Goal: Information Seeking & Learning: Learn about a topic

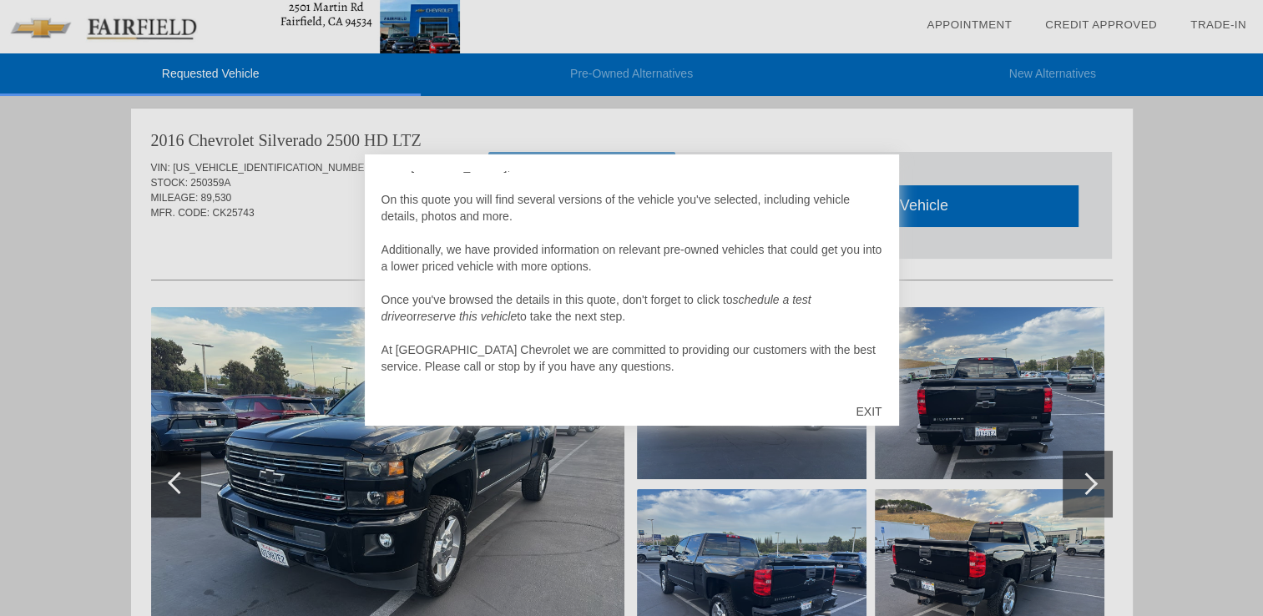
scroll to position [17, 0]
click at [919, 151] on div at bounding box center [631, 308] width 1263 height 616
click at [858, 137] on div at bounding box center [631, 308] width 1263 height 616
click at [392, 175] on div "Hello [PERSON_NAME], On this quote you will find several versions of the vehicl…" at bounding box center [632, 279] width 501 height 217
click at [389, 176] on div "Hello [PERSON_NAME], On this quote you will find several versions of the vehicl…" at bounding box center [632, 279] width 501 height 217
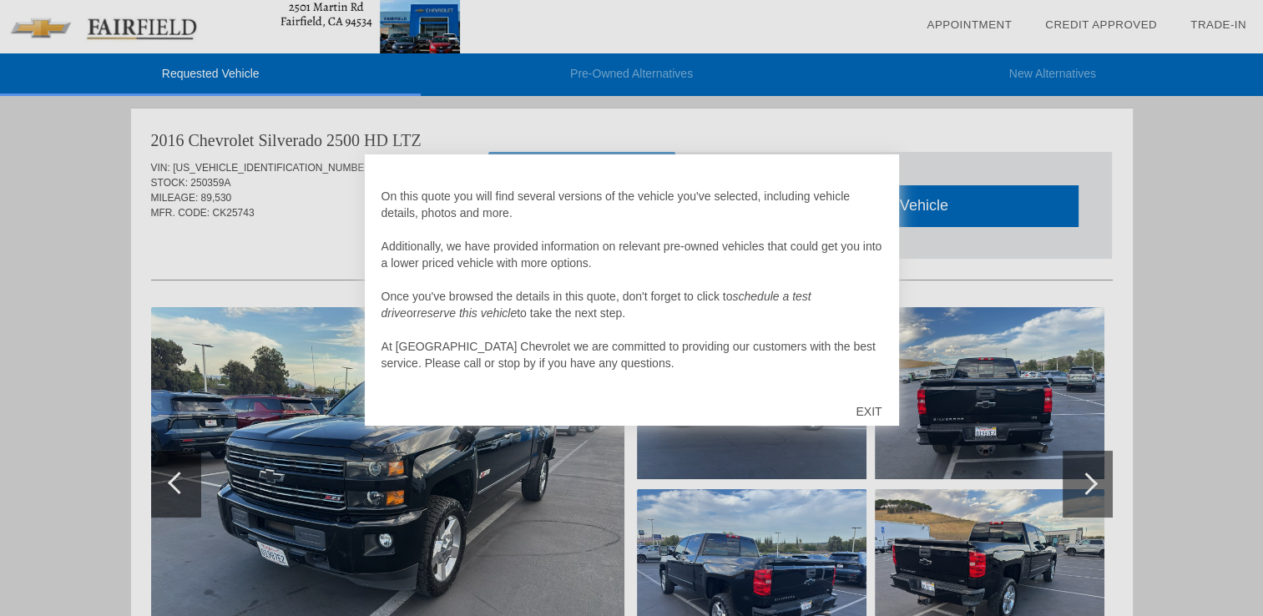
click at [868, 411] on div "EXIT" at bounding box center [868, 412] width 59 height 50
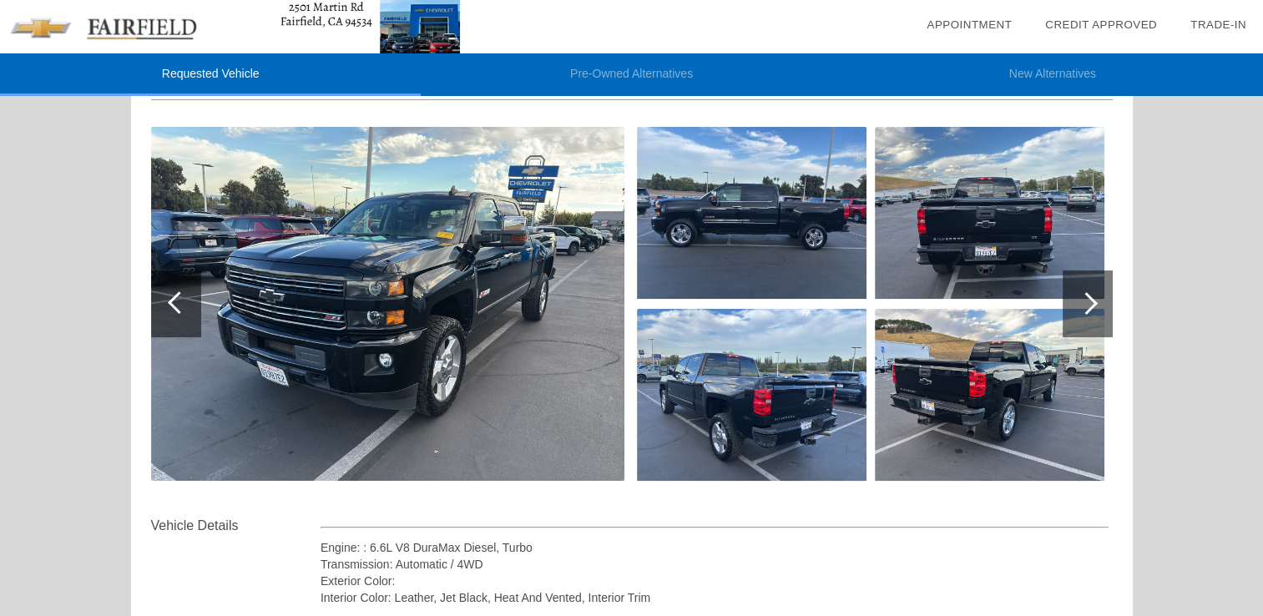
scroll to position [177, 0]
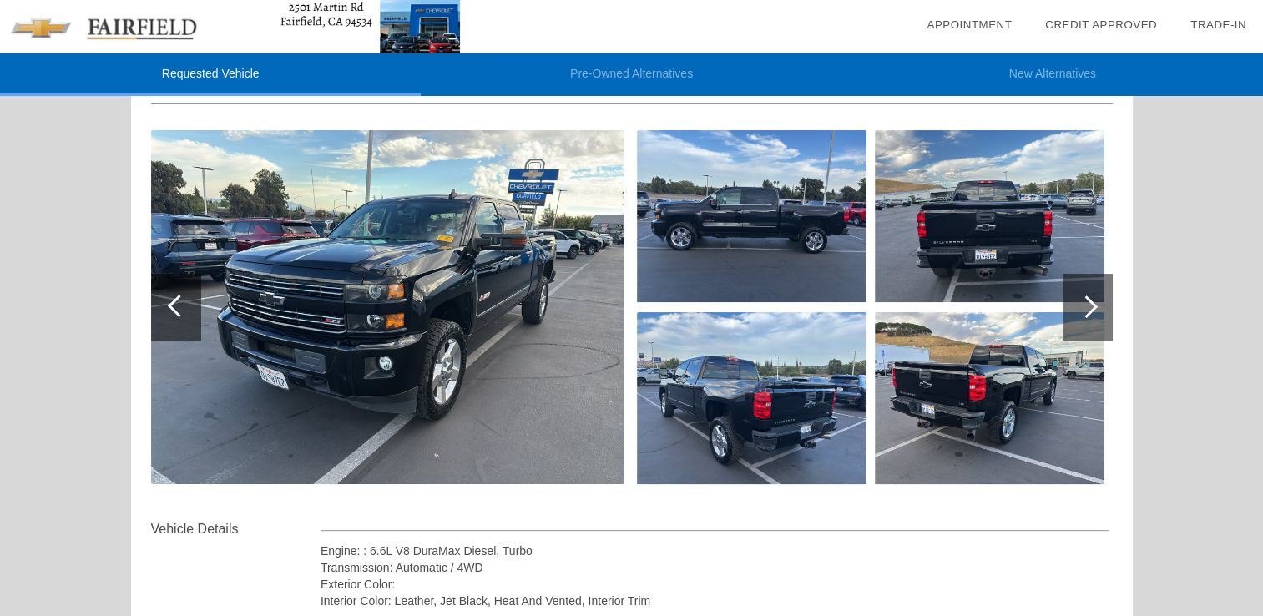
click at [802, 202] on img at bounding box center [752, 216] width 230 height 172
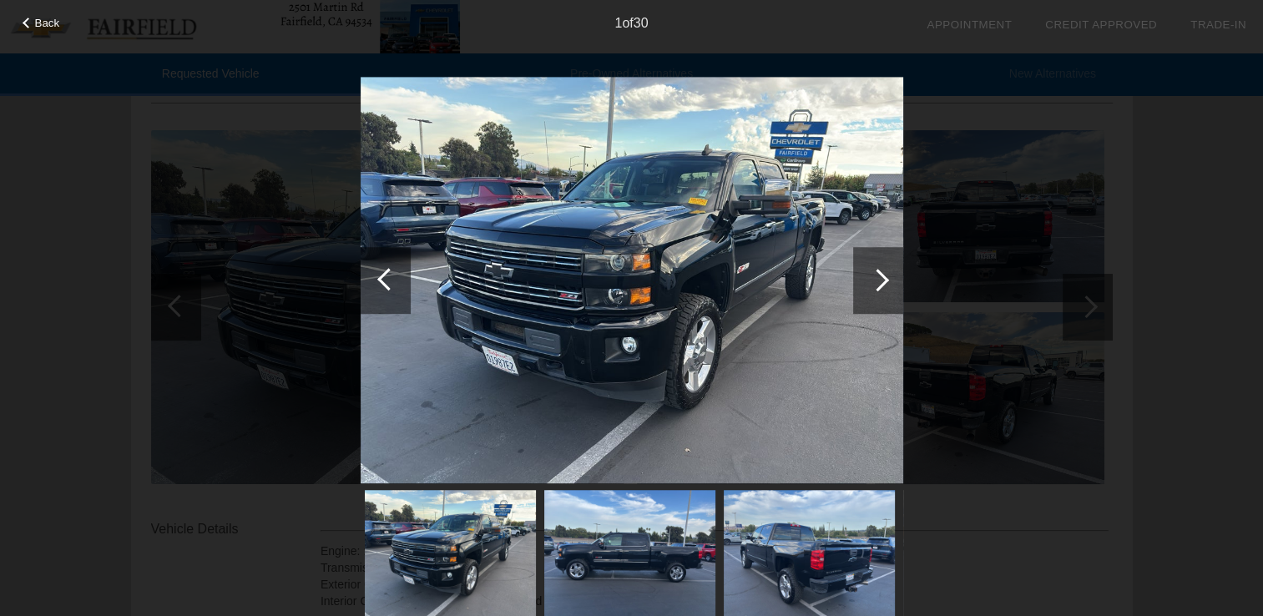
click at [893, 289] on div at bounding box center [878, 280] width 50 height 67
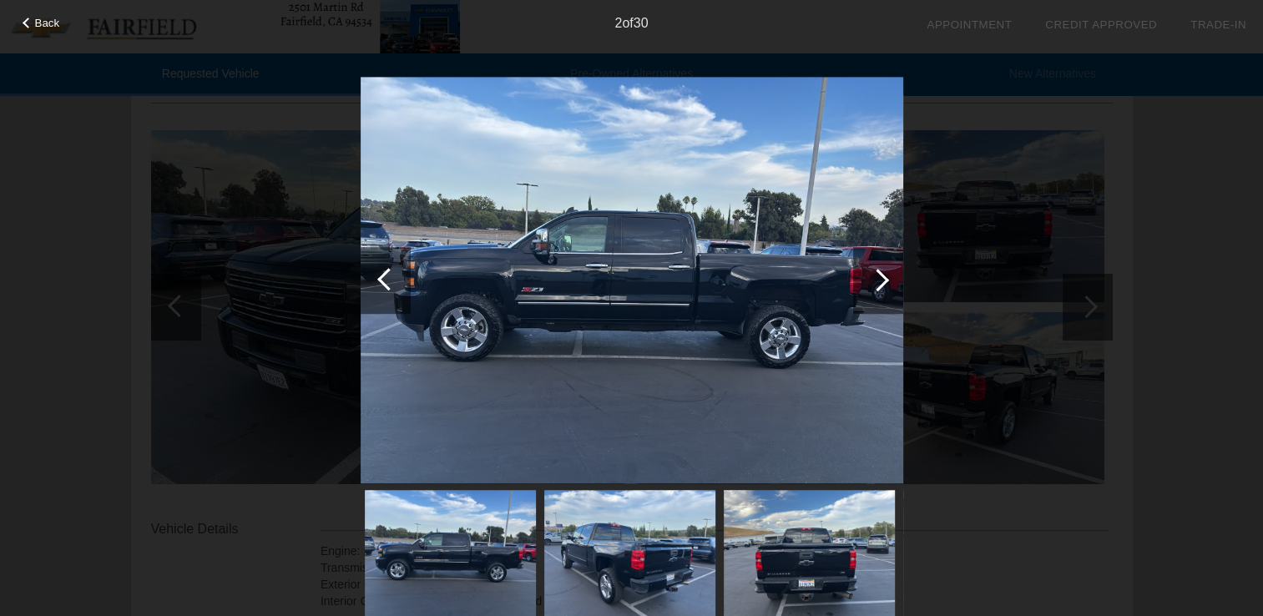
click at [893, 289] on div at bounding box center [878, 280] width 50 height 67
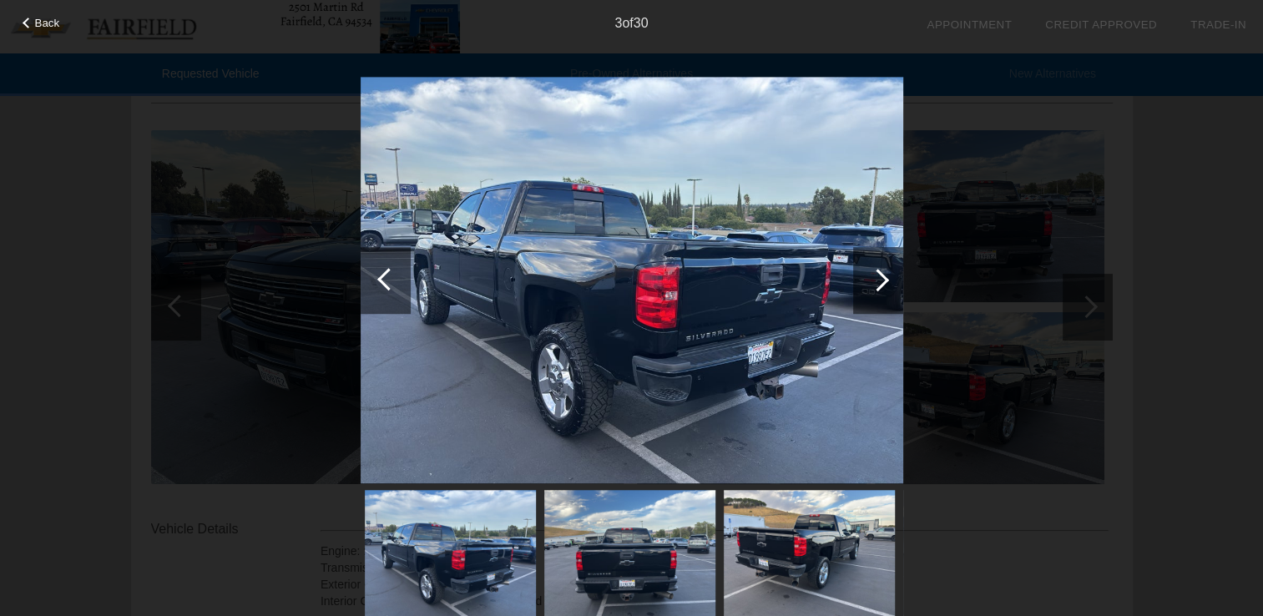
click at [873, 287] on div at bounding box center [878, 280] width 50 height 67
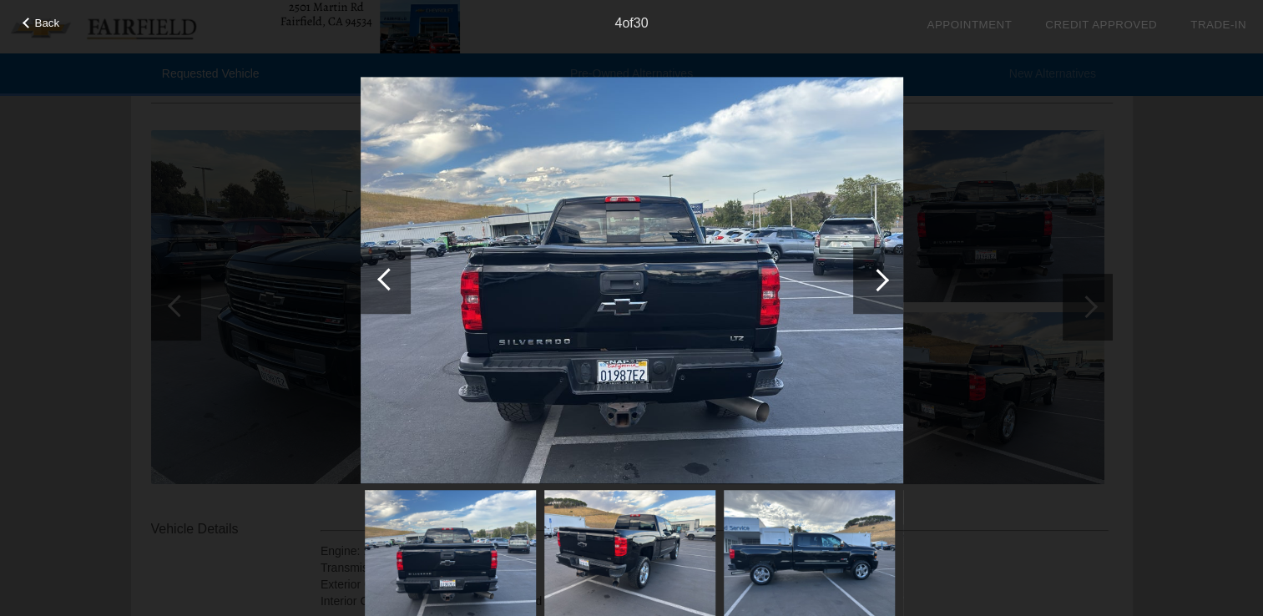
click at [873, 287] on div at bounding box center [878, 280] width 50 height 67
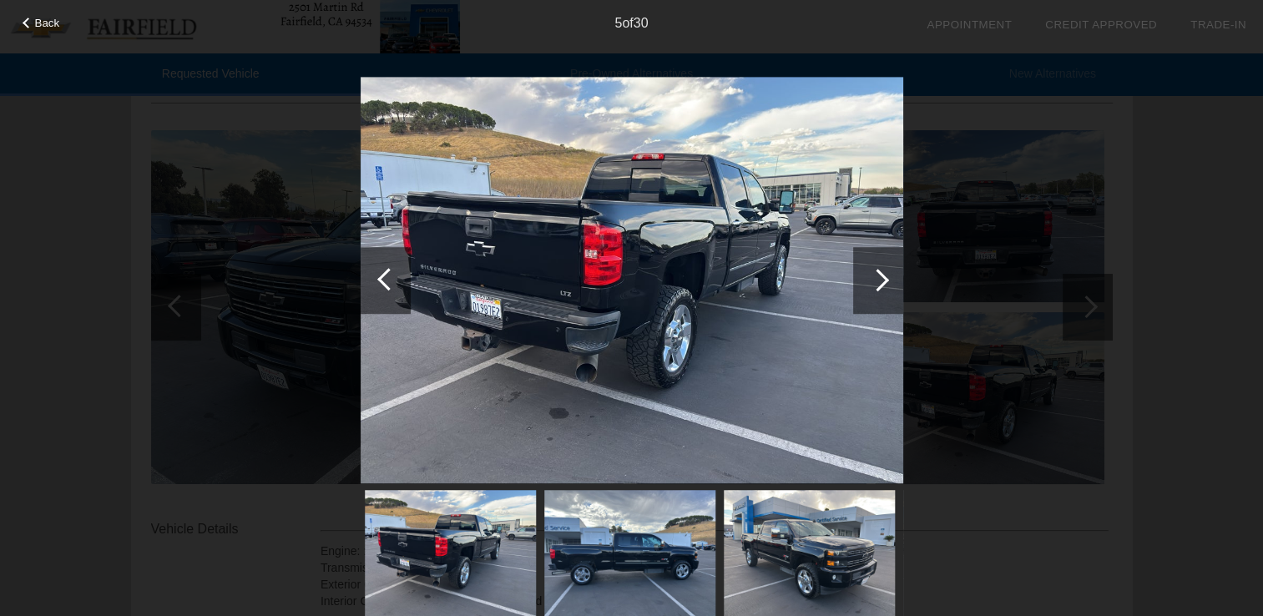
click at [873, 287] on div at bounding box center [878, 280] width 50 height 67
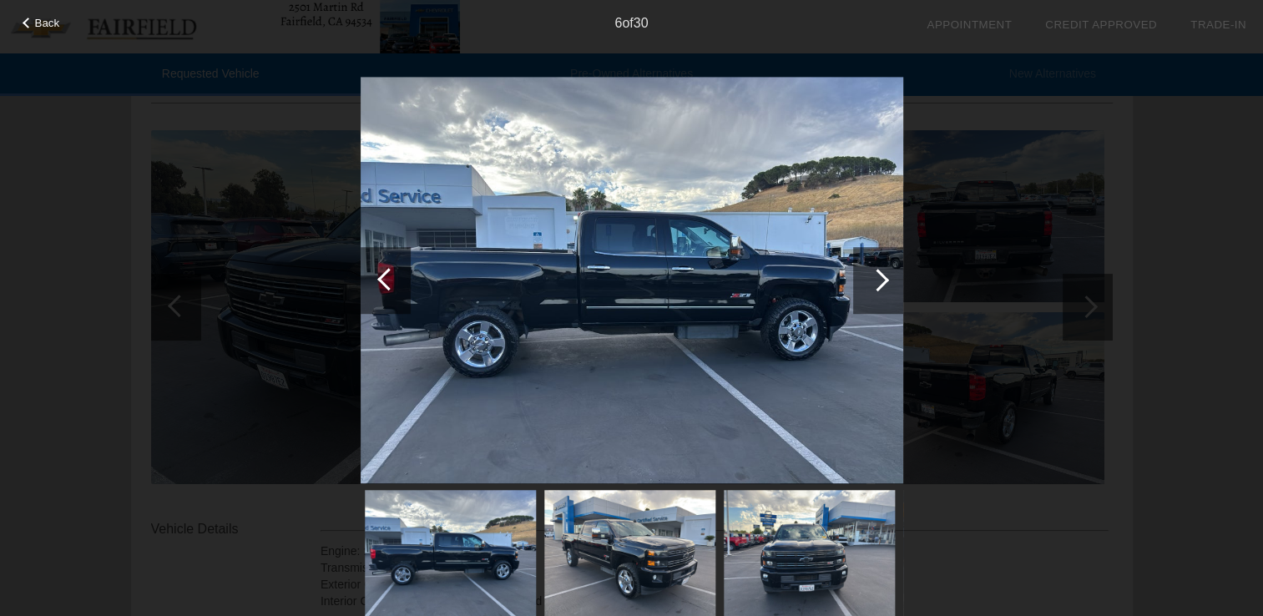
click at [873, 287] on div at bounding box center [878, 280] width 50 height 67
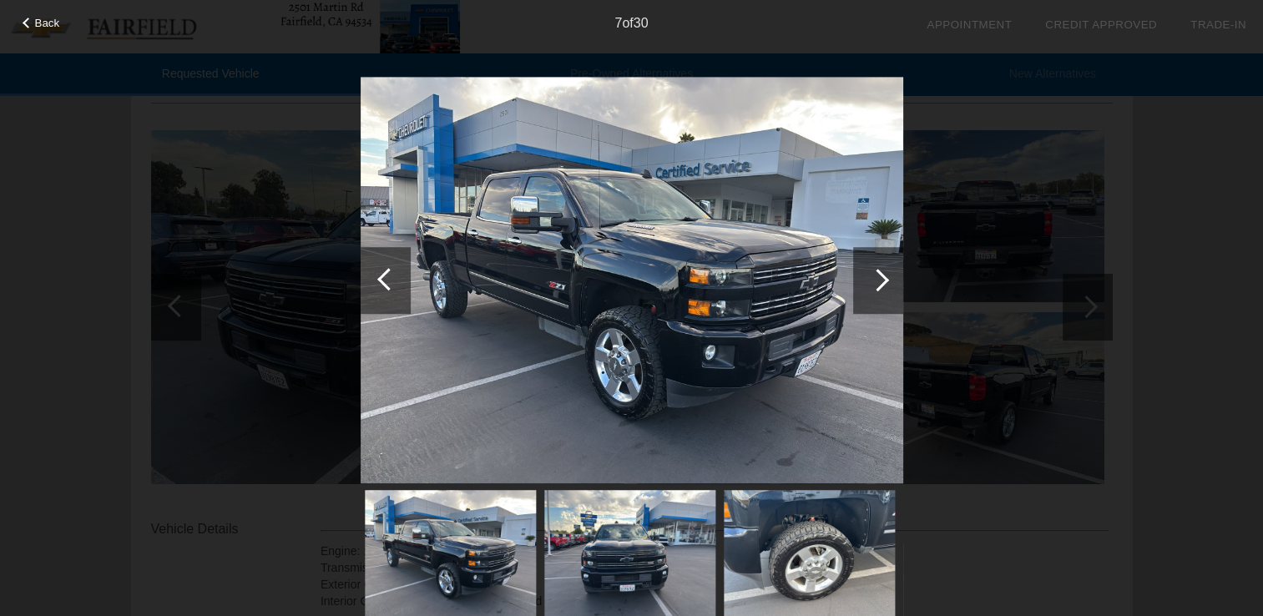
click at [873, 287] on div at bounding box center [878, 280] width 50 height 67
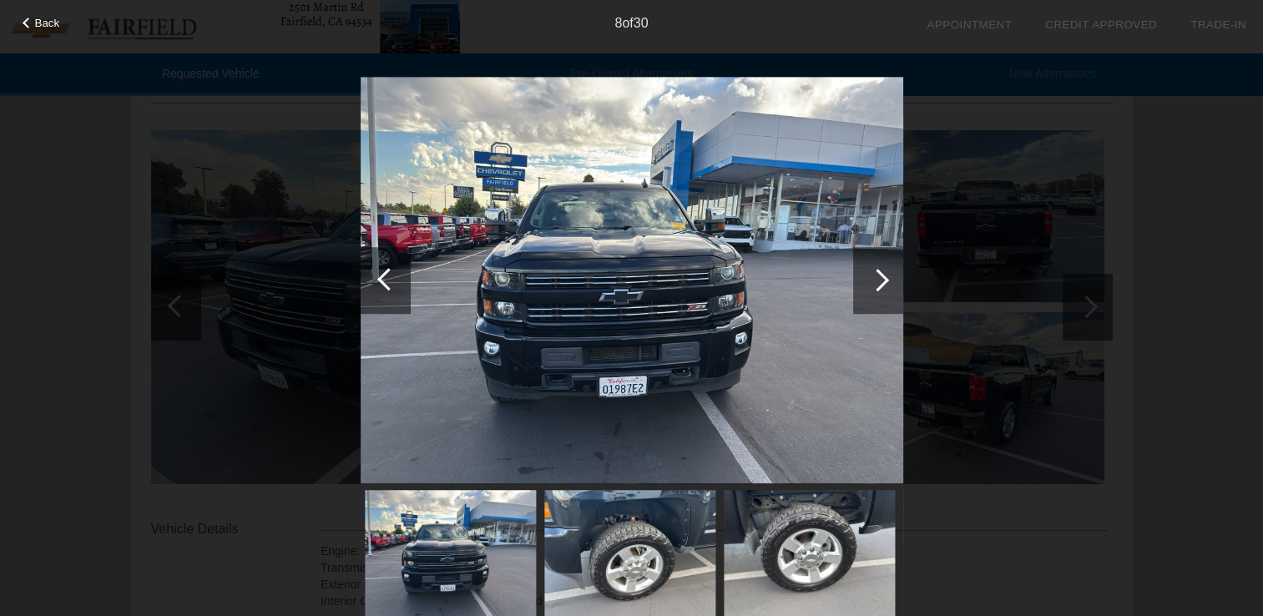
click at [873, 287] on div at bounding box center [878, 280] width 50 height 67
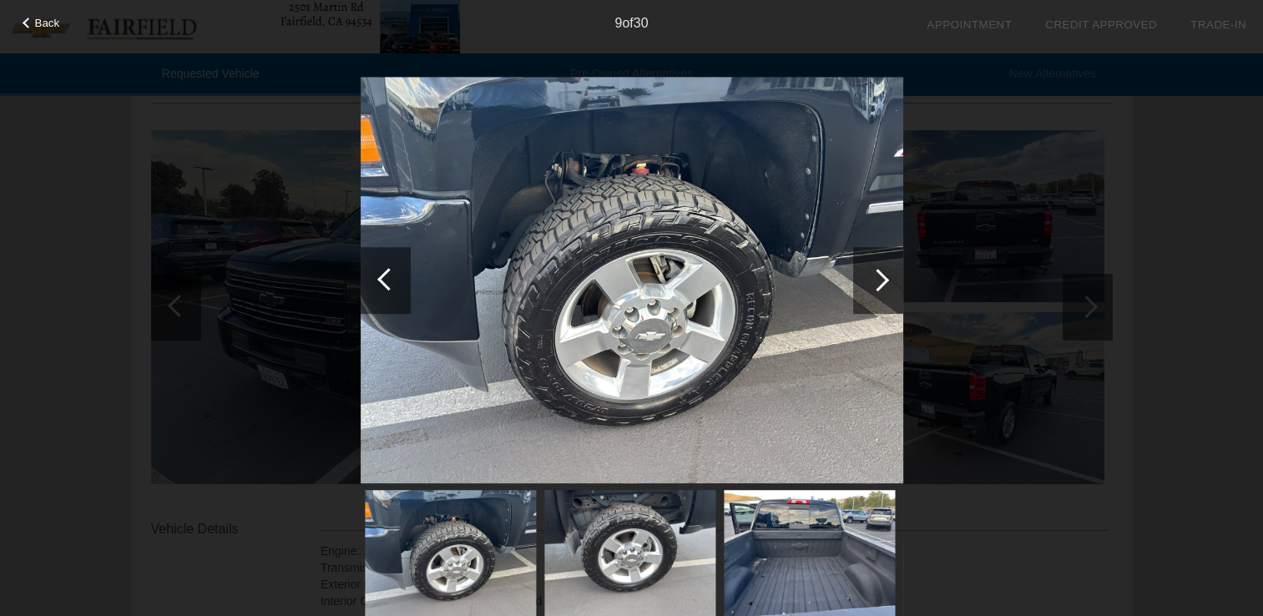
click at [873, 287] on div at bounding box center [878, 280] width 50 height 67
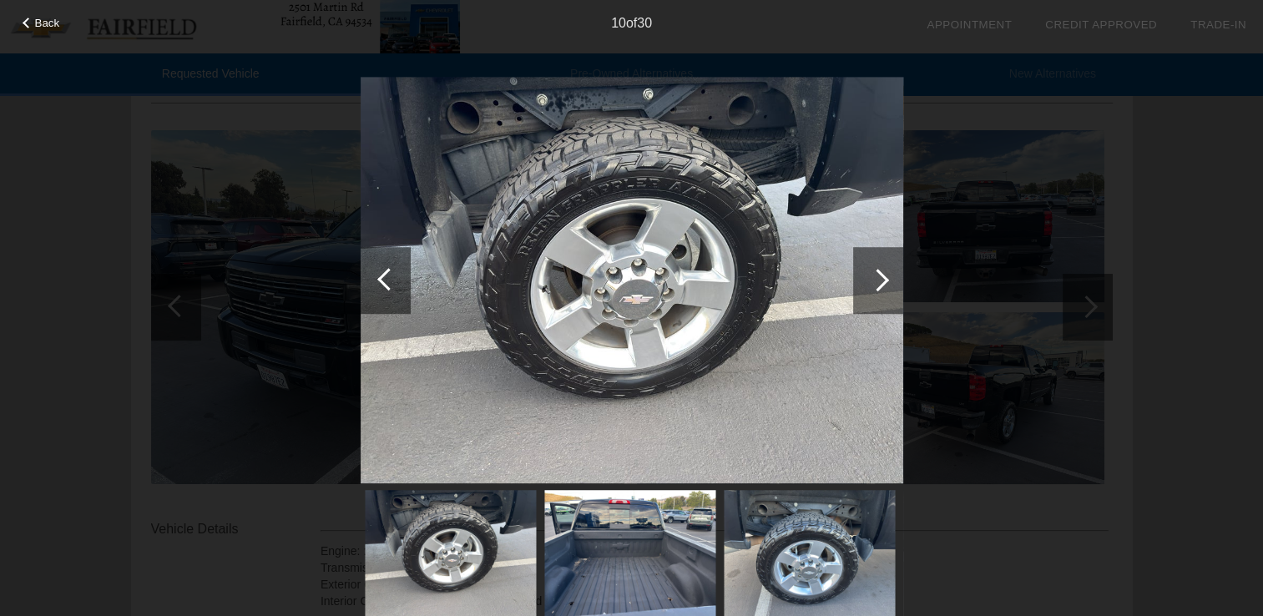
click at [873, 287] on div at bounding box center [878, 280] width 50 height 67
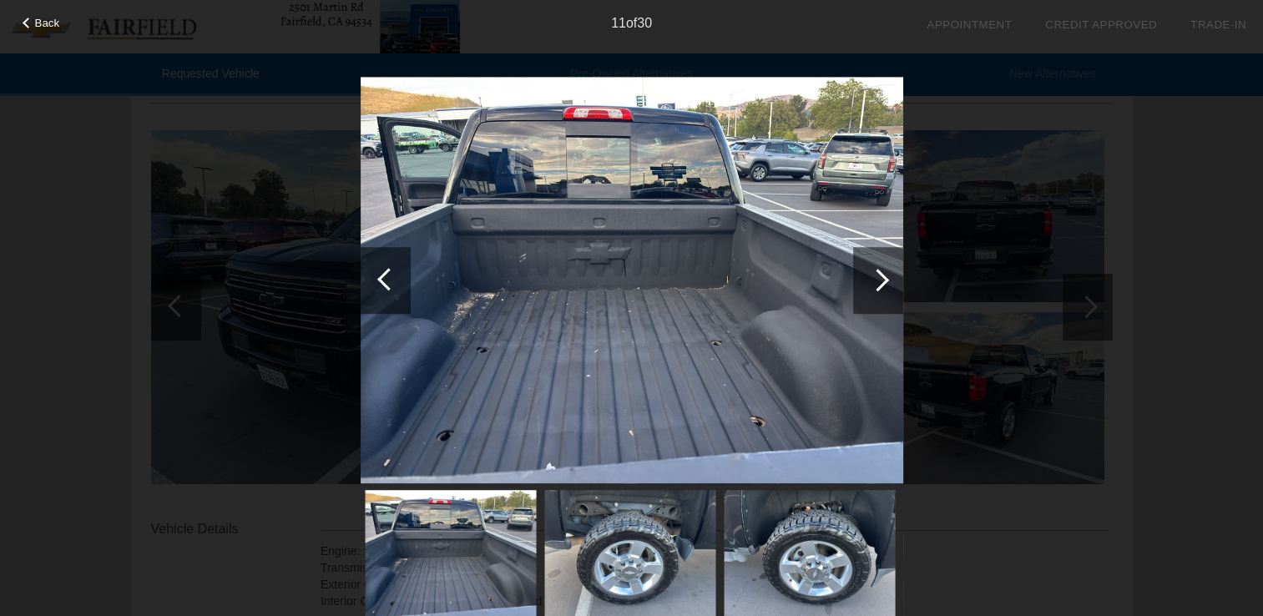
click at [873, 287] on div at bounding box center [878, 280] width 50 height 67
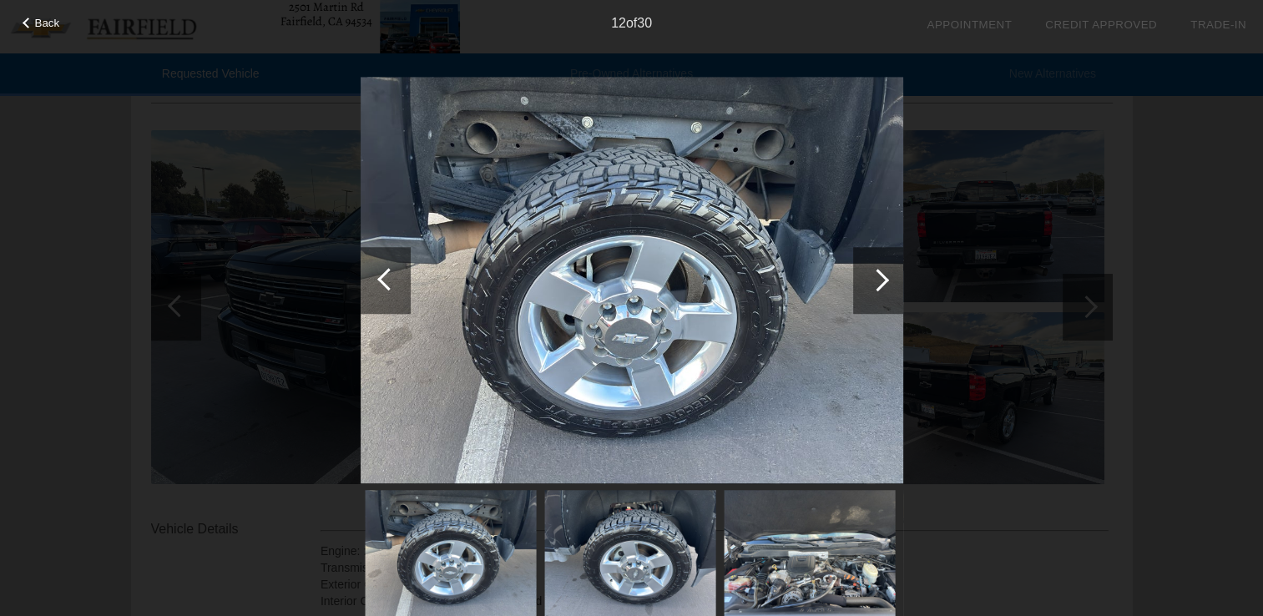
click at [873, 287] on div at bounding box center [878, 280] width 50 height 67
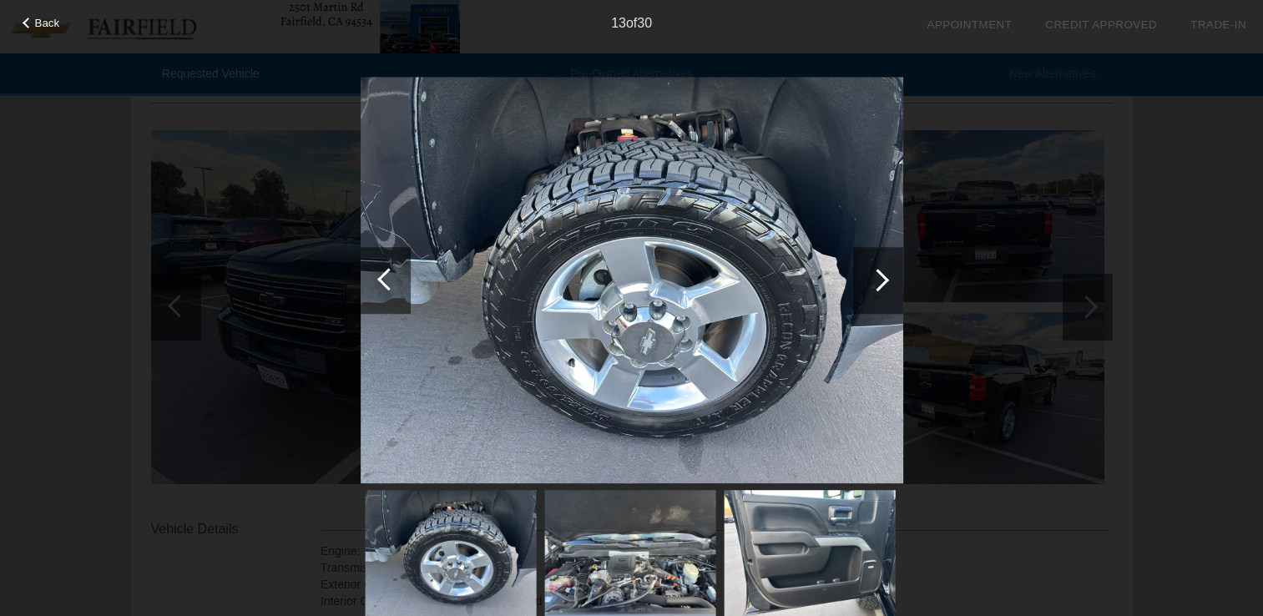
click at [873, 287] on div at bounding box center [878, 280] width 50 height 67
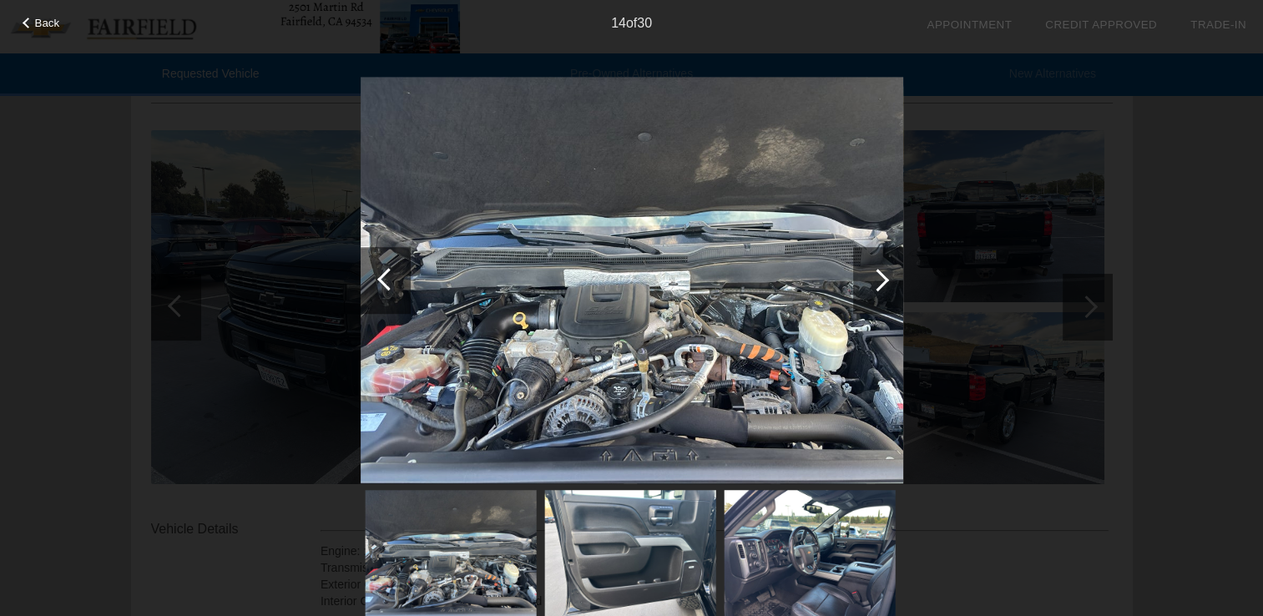
click at [873, 287] on div at bounding box center [878, 280] width 50 height 67
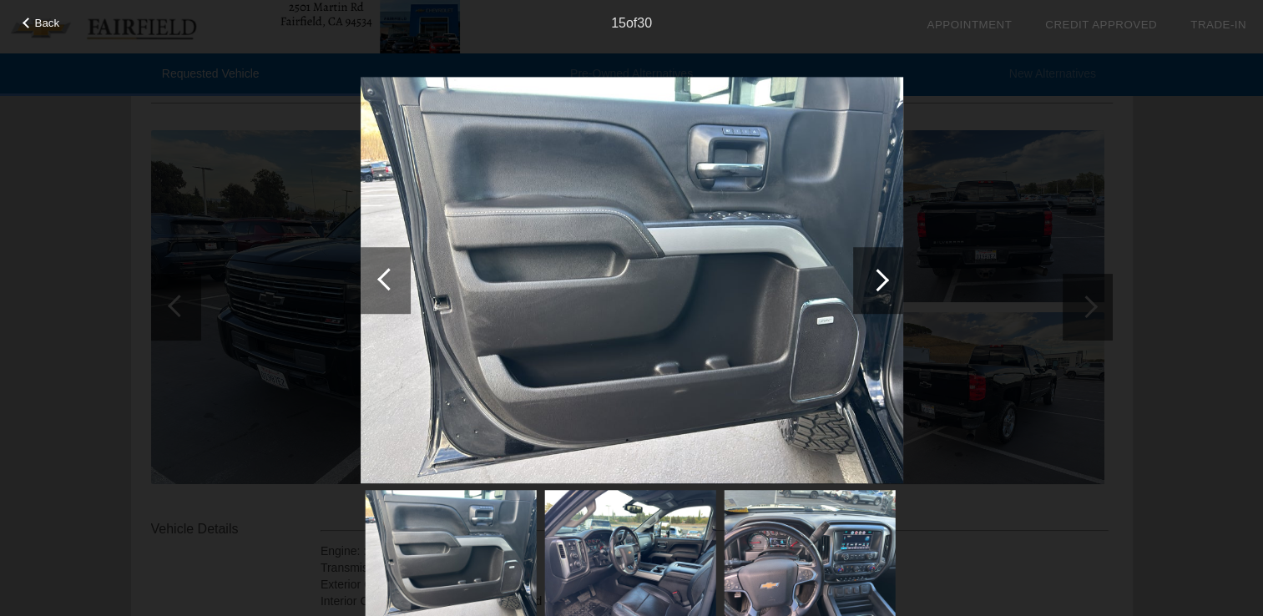
click at [873, 287] on div at bounding box center [878, 280] width 50 height 67
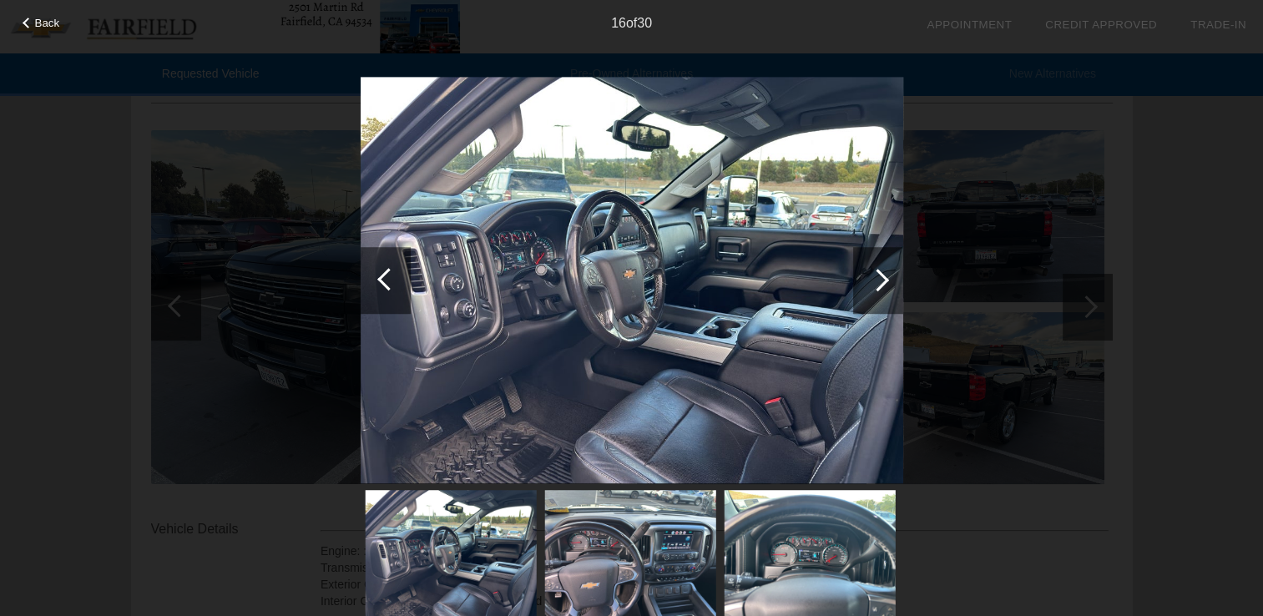
click at [888, 281] on div at bounding box center [878, 280] width 50 height 67
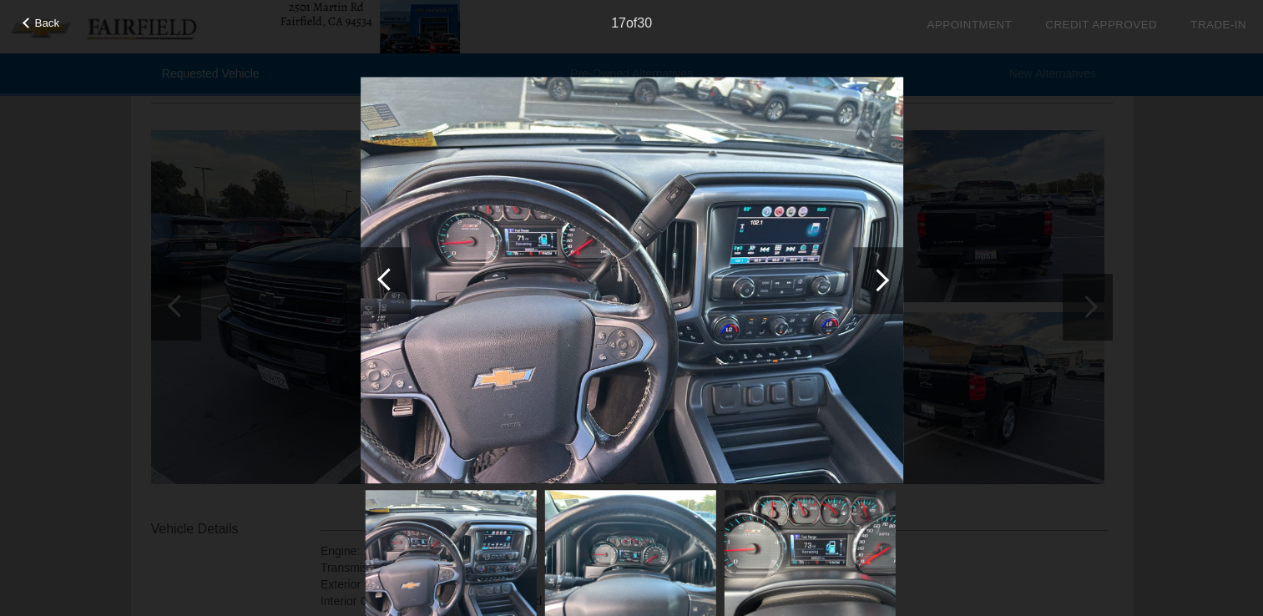
click at [888, 281] on div at bounding box center [878, 280] width 50 height 67
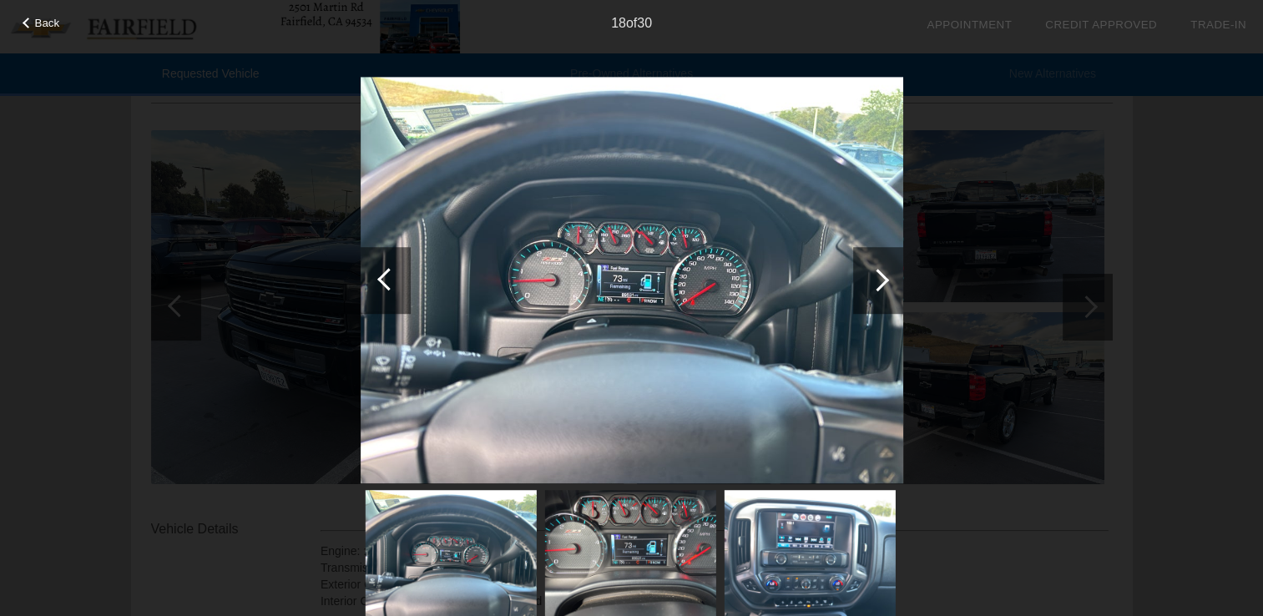
click at [888, 281] on div at bounding box center [878, 280] width 50 height 67
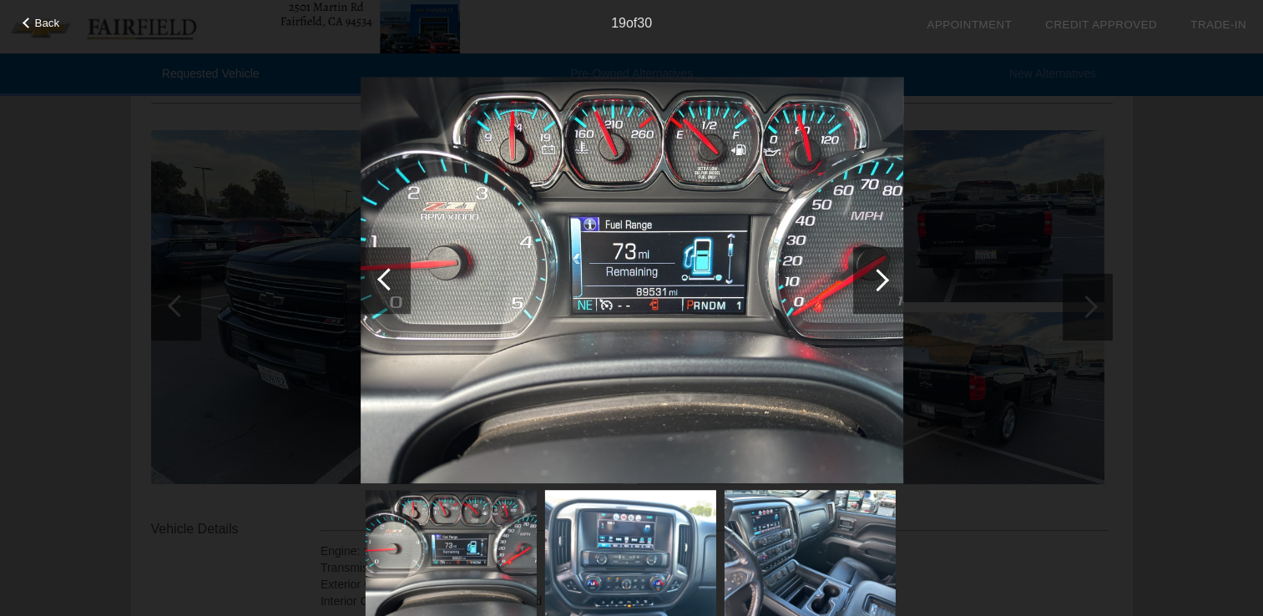
click at [888, 281] on div at bounding box center [878, 280] width 50 height 67
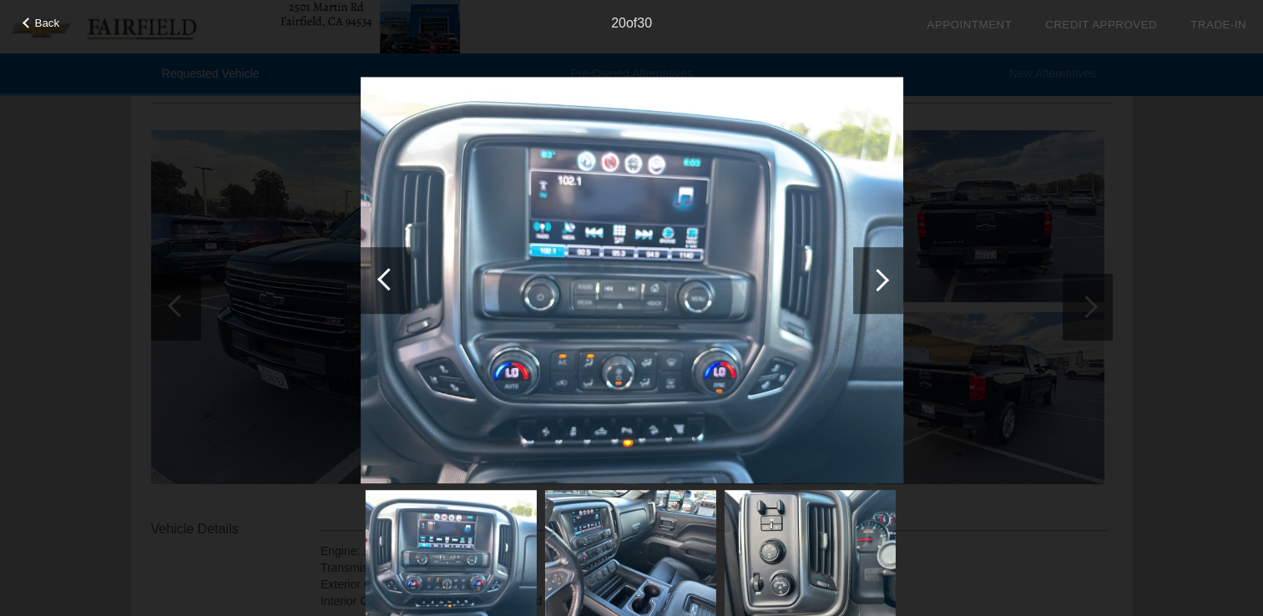
click at [888, 281] on div at bounding box center [878, 280] width 50 height 67
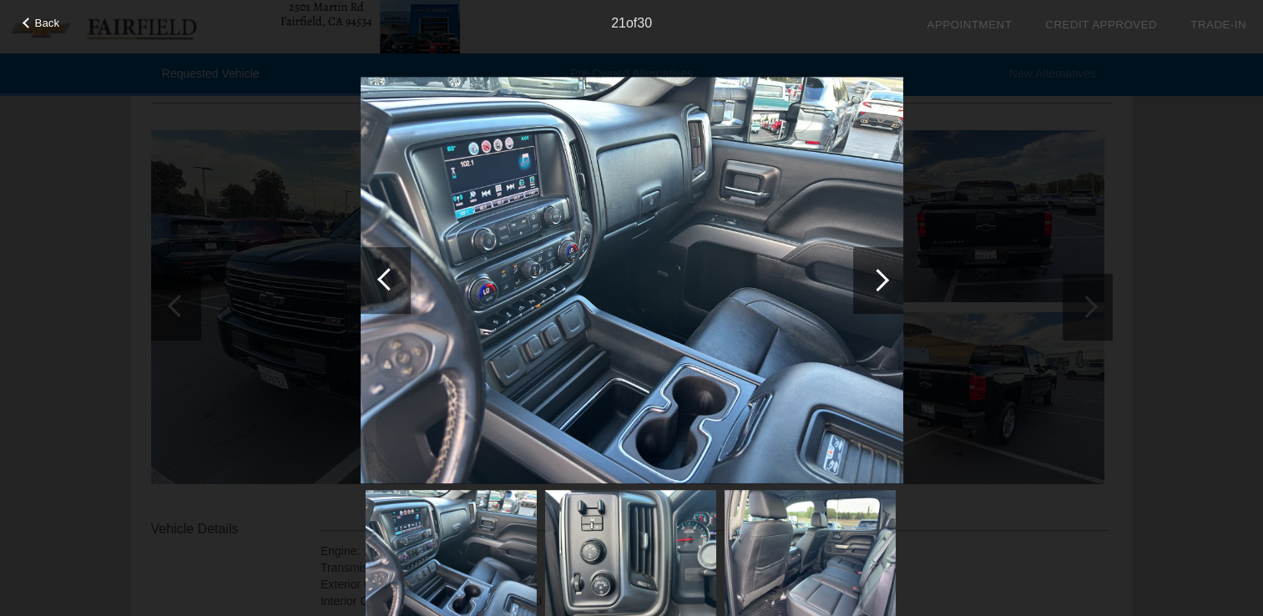
click at [888, 281] on div at bounding box center [878, 280] width 50 height 67
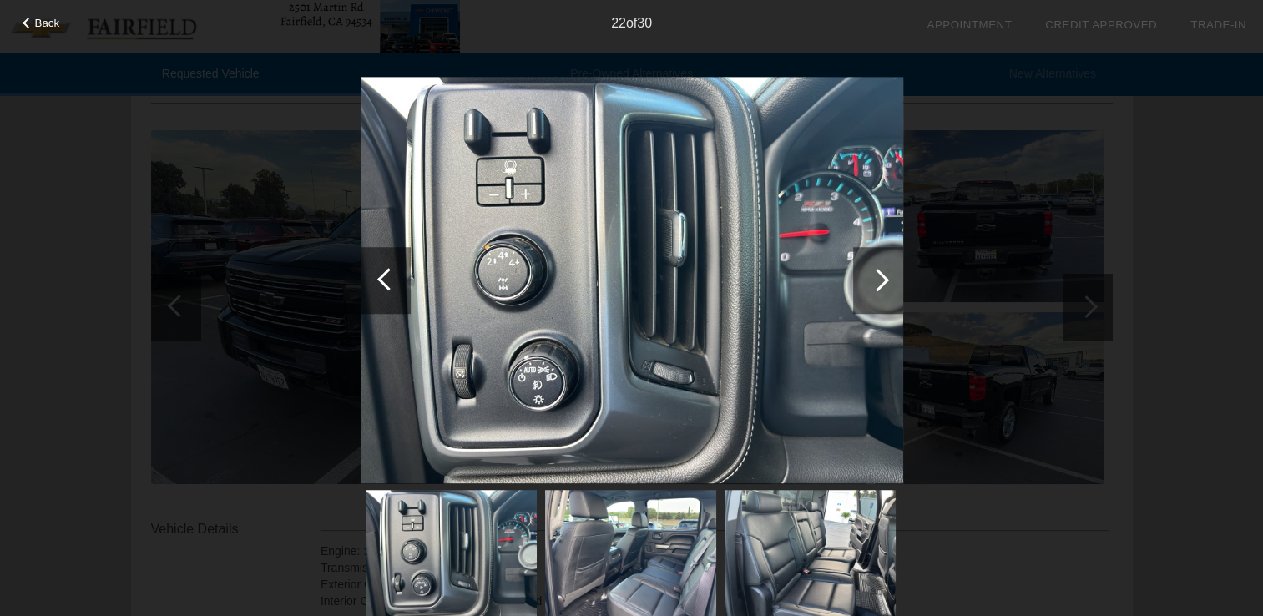
click at [885, 280] on div at bounding box center [878, 280] width 23 height 23
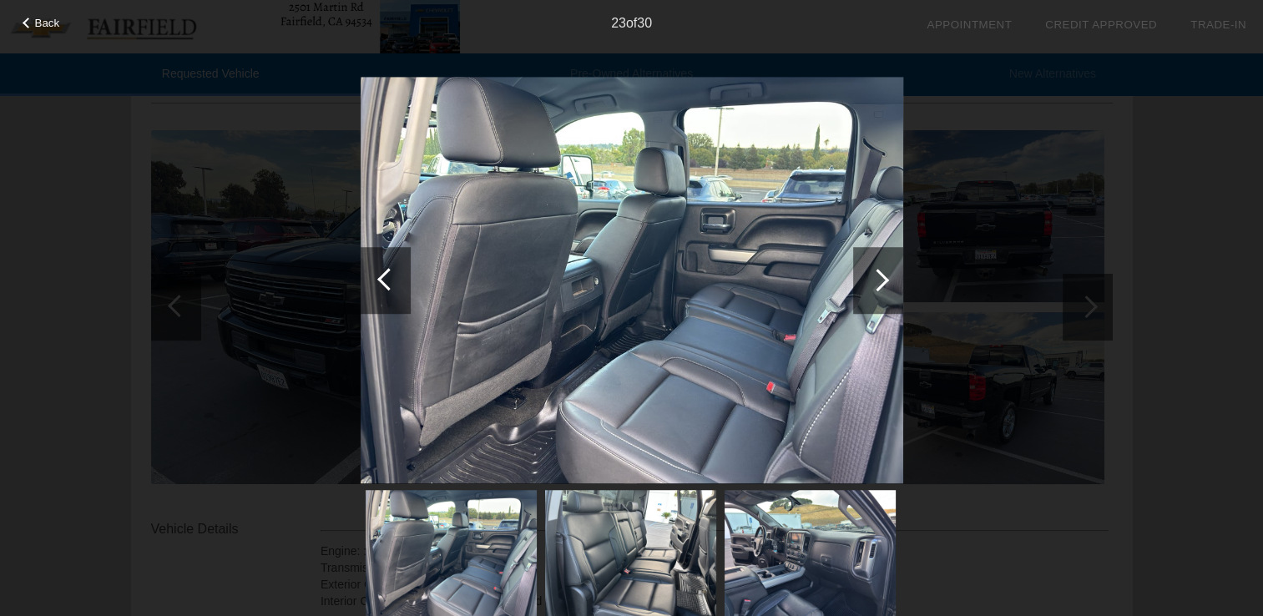
click at [885, 280] on div at bounding box center [878, 280] width 23 height 23
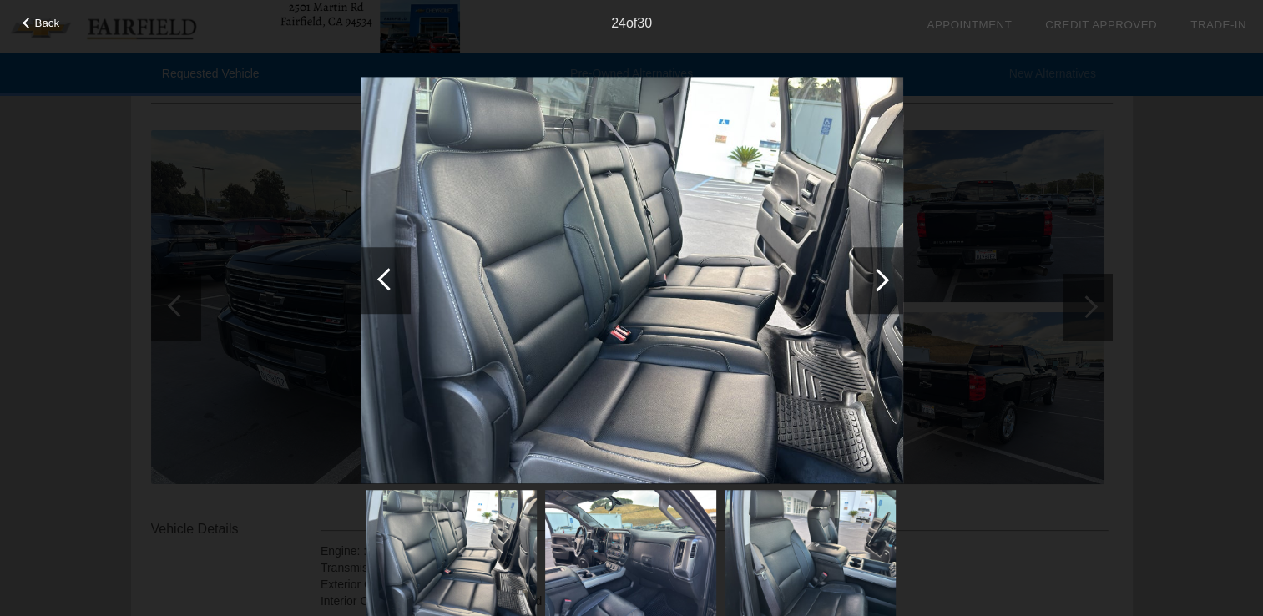
click at [885, 280] on div at bounding box center [878, 280] width 23 height 23
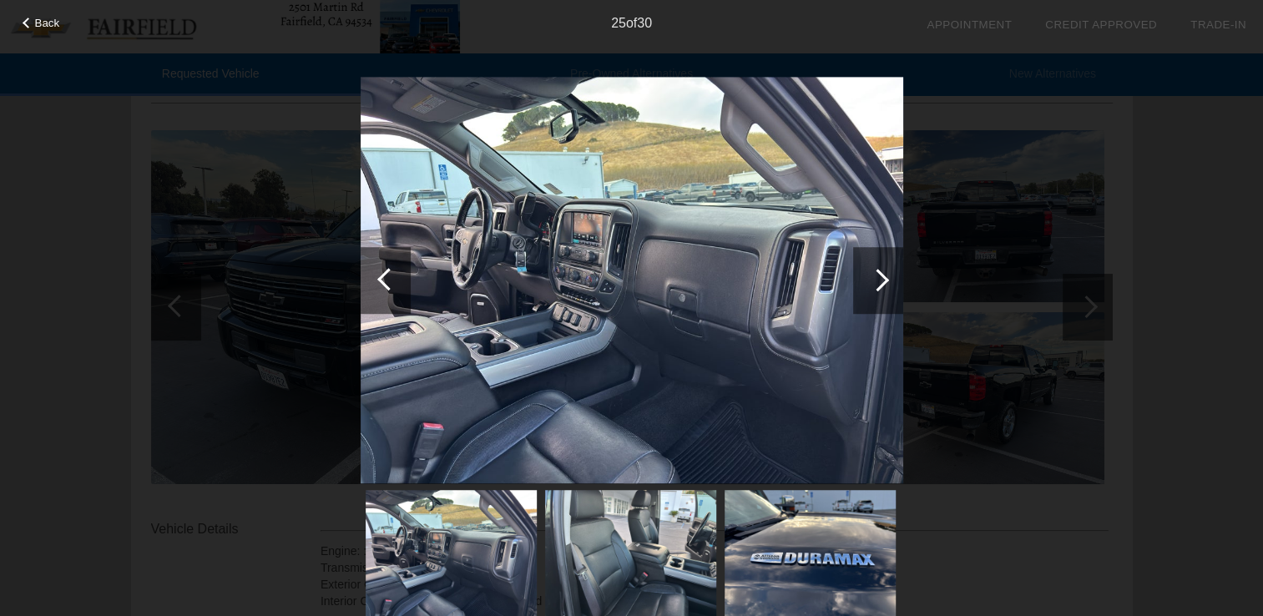
click at [885, 280] on div at bounding box center [878, 280] width 23 height 23
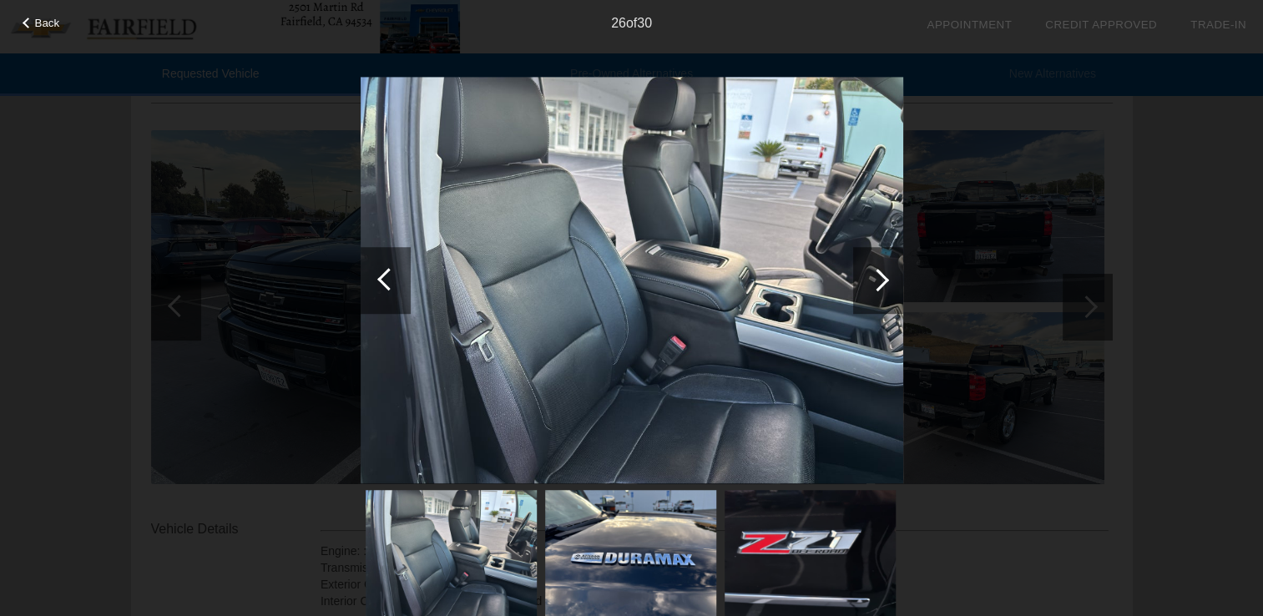
click at [35, 25] on span "Back" at bounding box center [47, 23] width 25 height 13
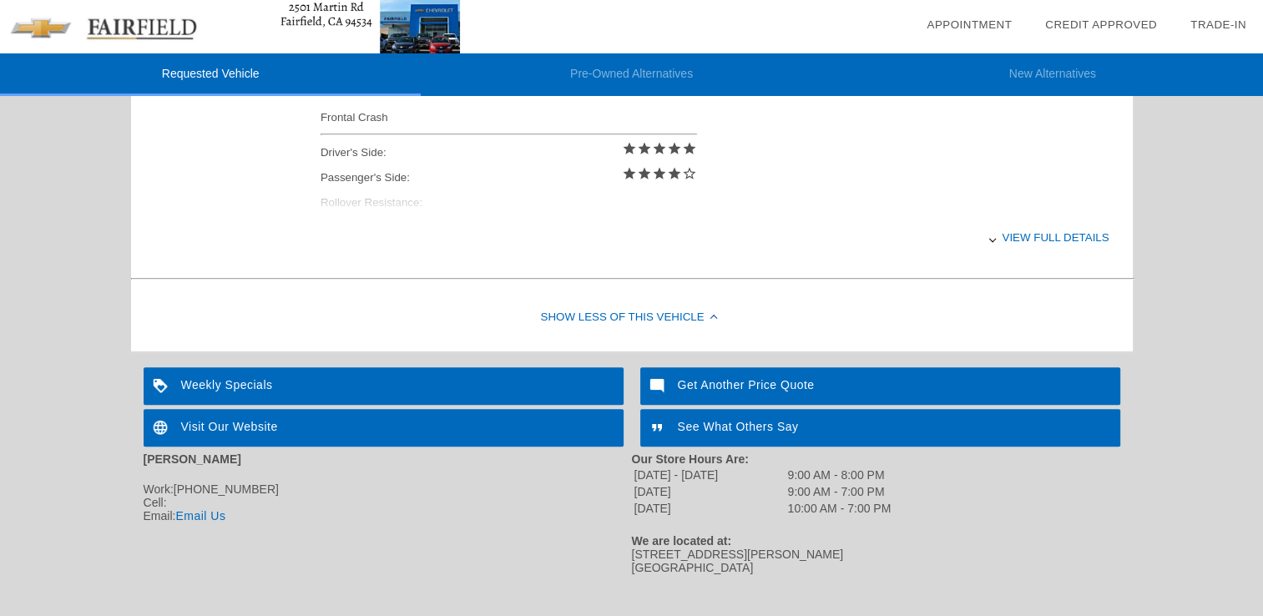
scroll to position [792, 0]
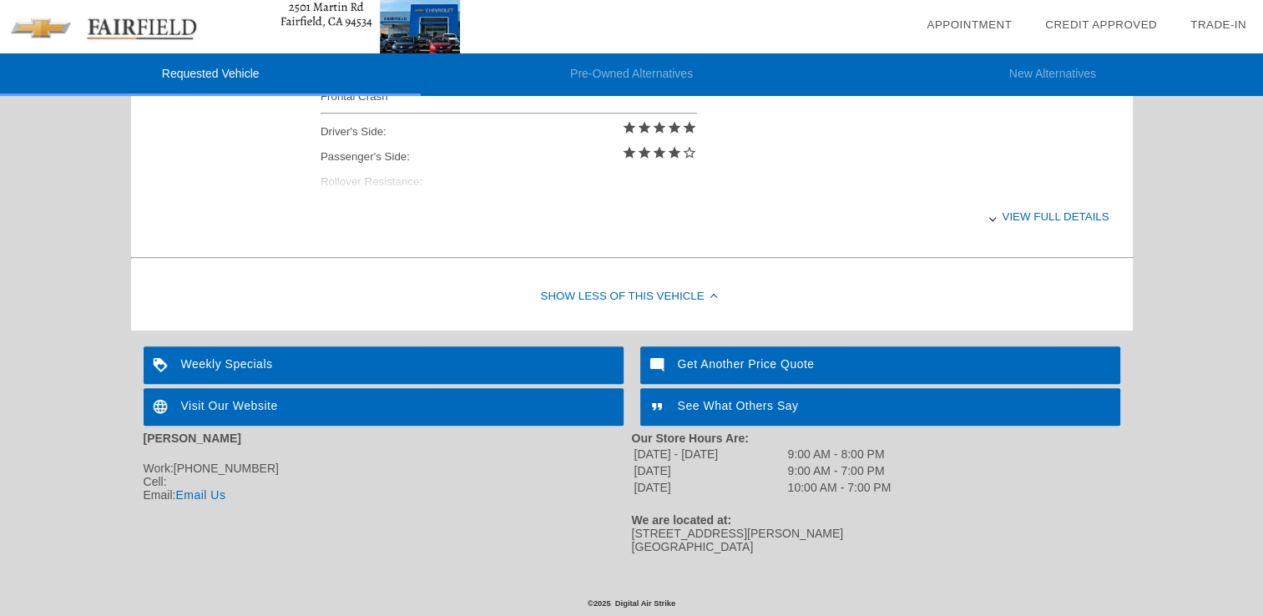
click at [1054, 211] on div "View full details" at bounding box center [715, 216] width 789 height 41
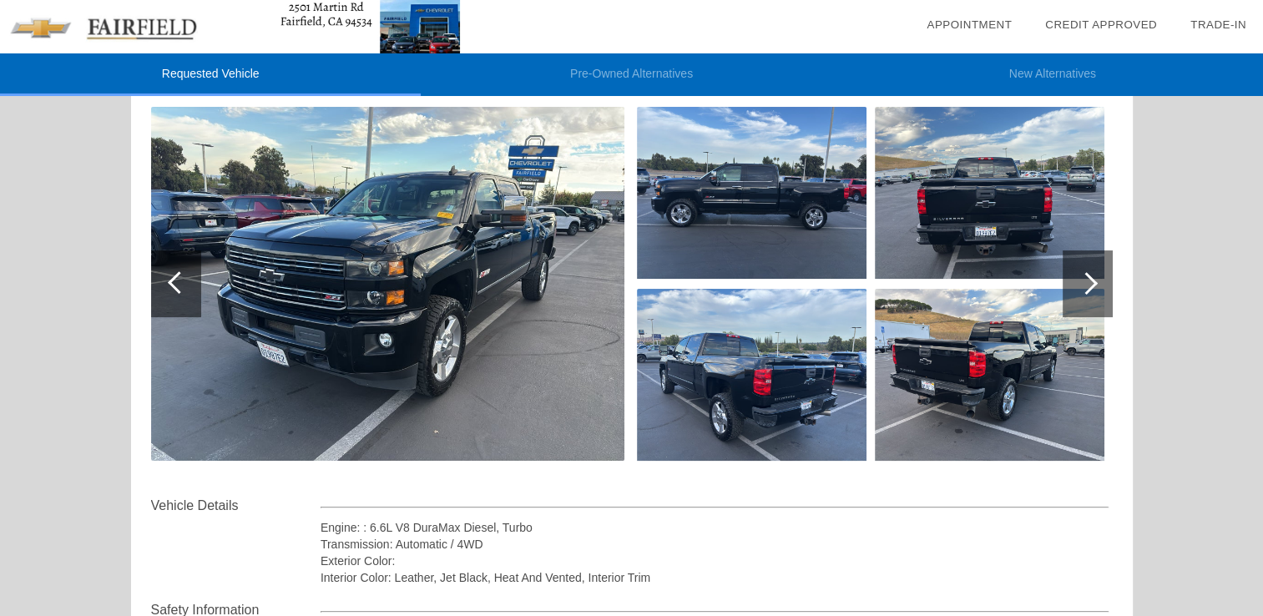
scroll to position [183, 0]
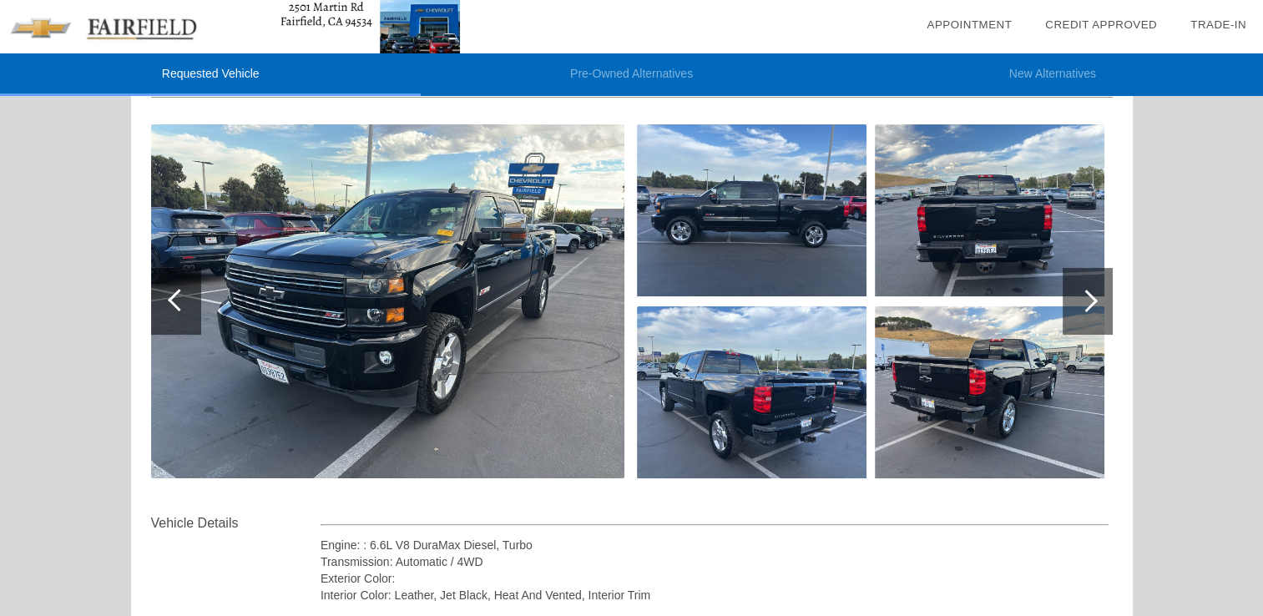
click at [1090, 302] on div at bounding box center [1086, 301] width 23 height 23
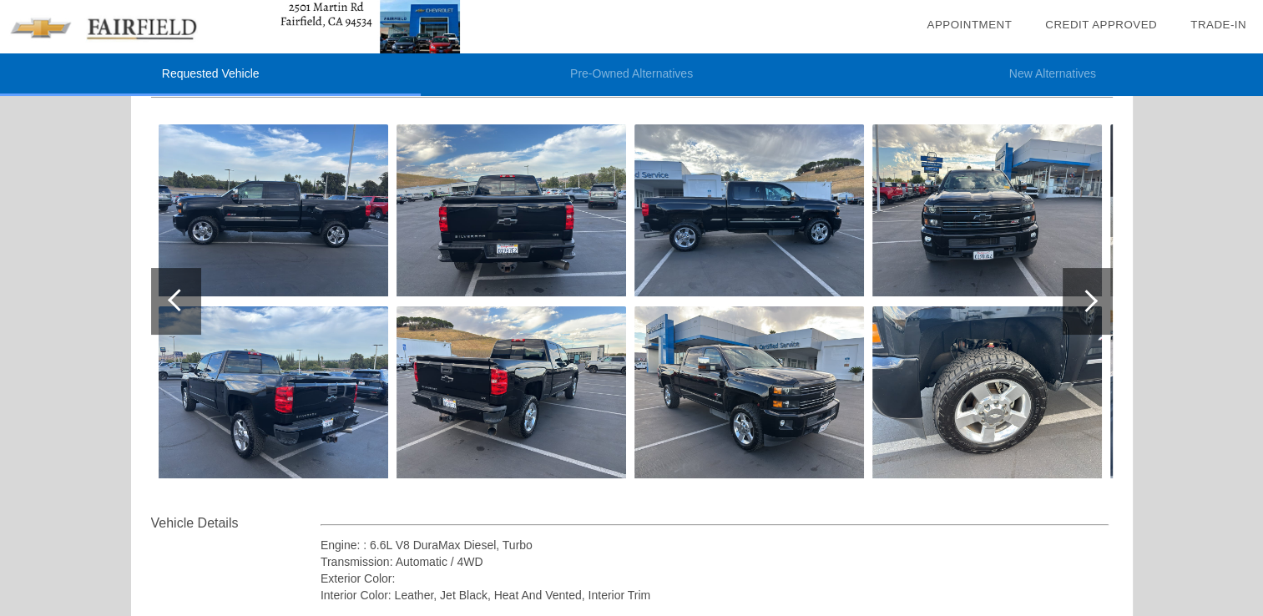
click at [1090, 302] on div at bounding box center [1086, 301] width 23 height 23
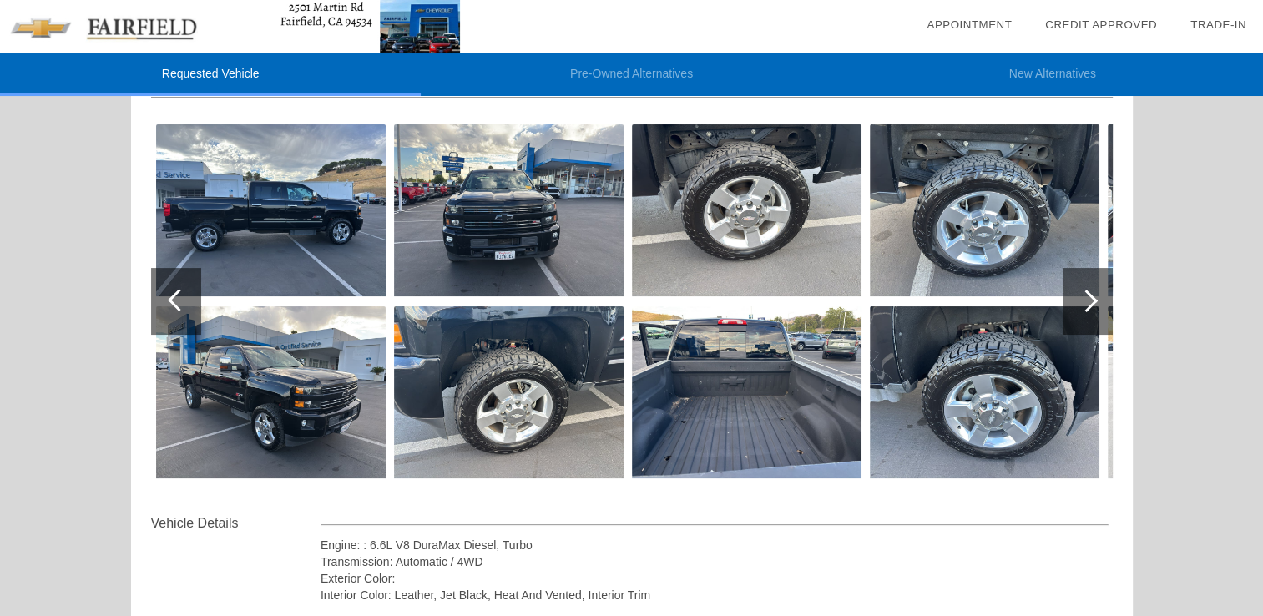
click at [1090, 302] on div at bounding box center [1086, 301] width 23 height 23
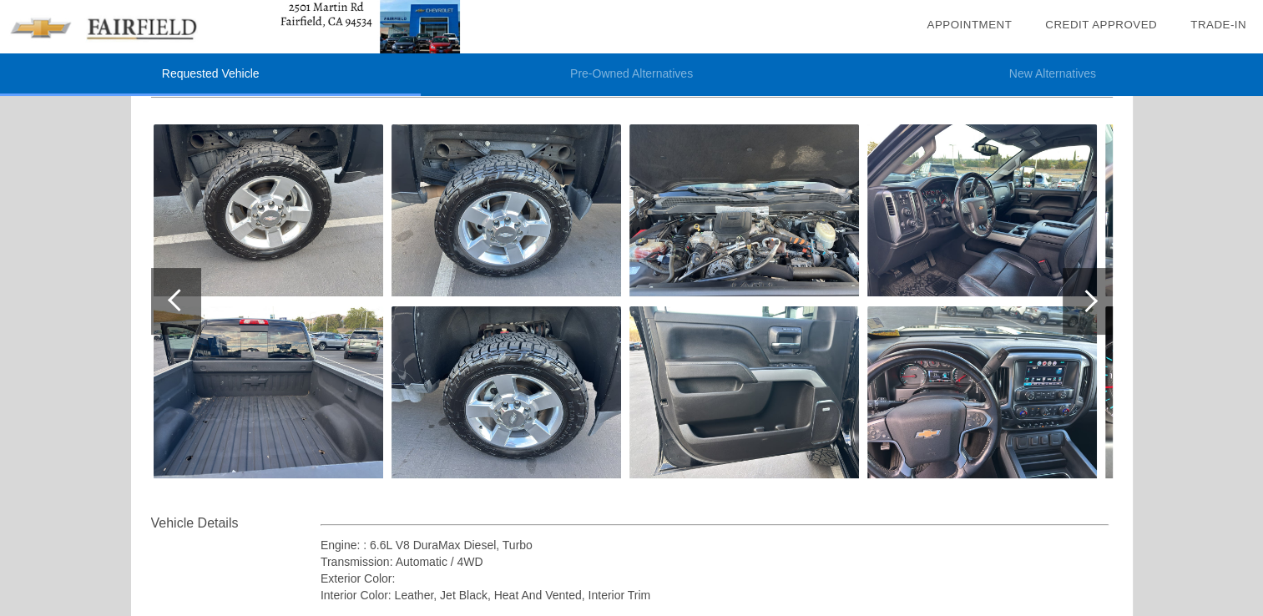
click at [1090, 302] on div at bounding box center [1086, 301] width 23 height 23
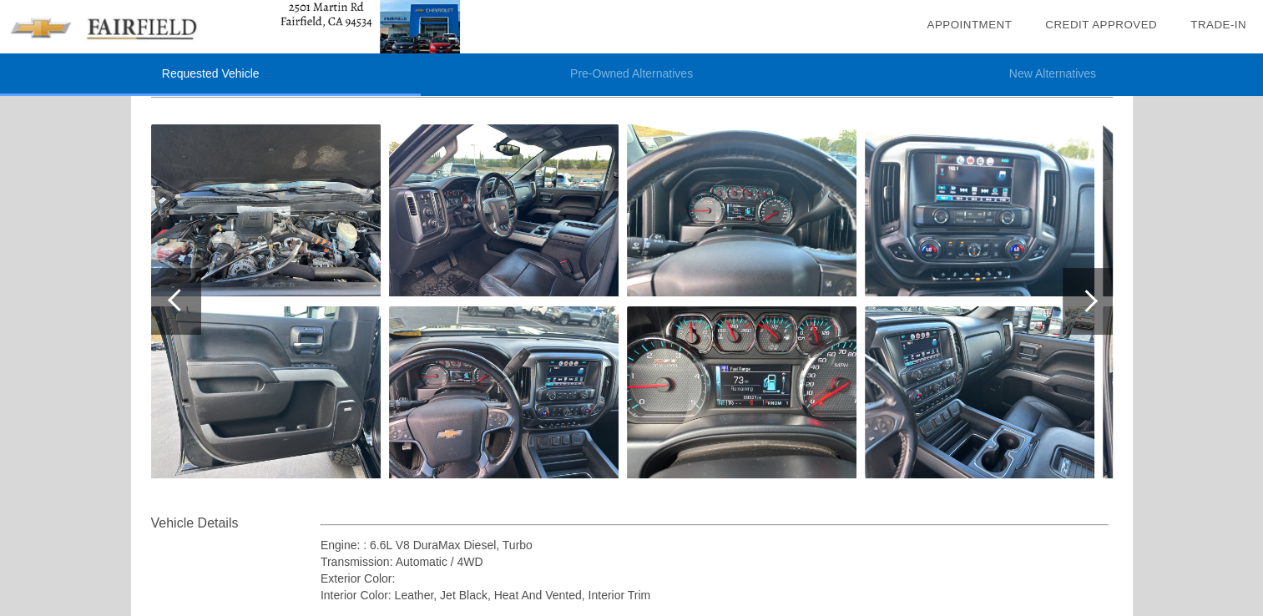
click at [1090, 302] on div at bounding box center [1086, 301] width 23 height 23
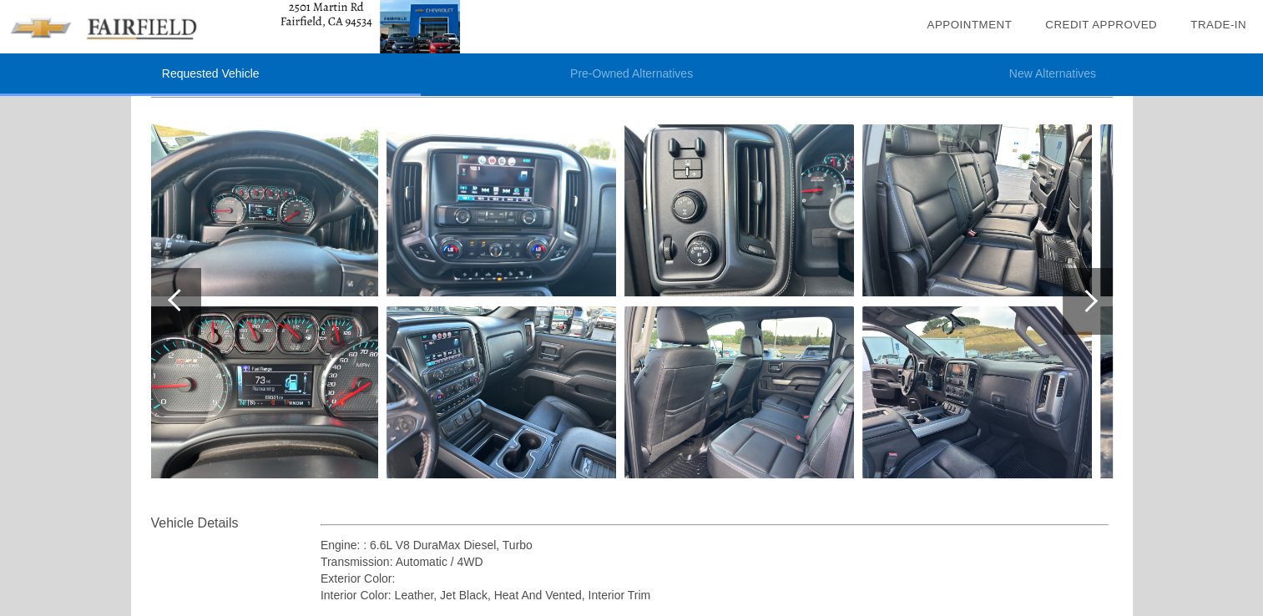
click at [1090, 302] on div at bounding box center [1086, 301] width 23 height 23
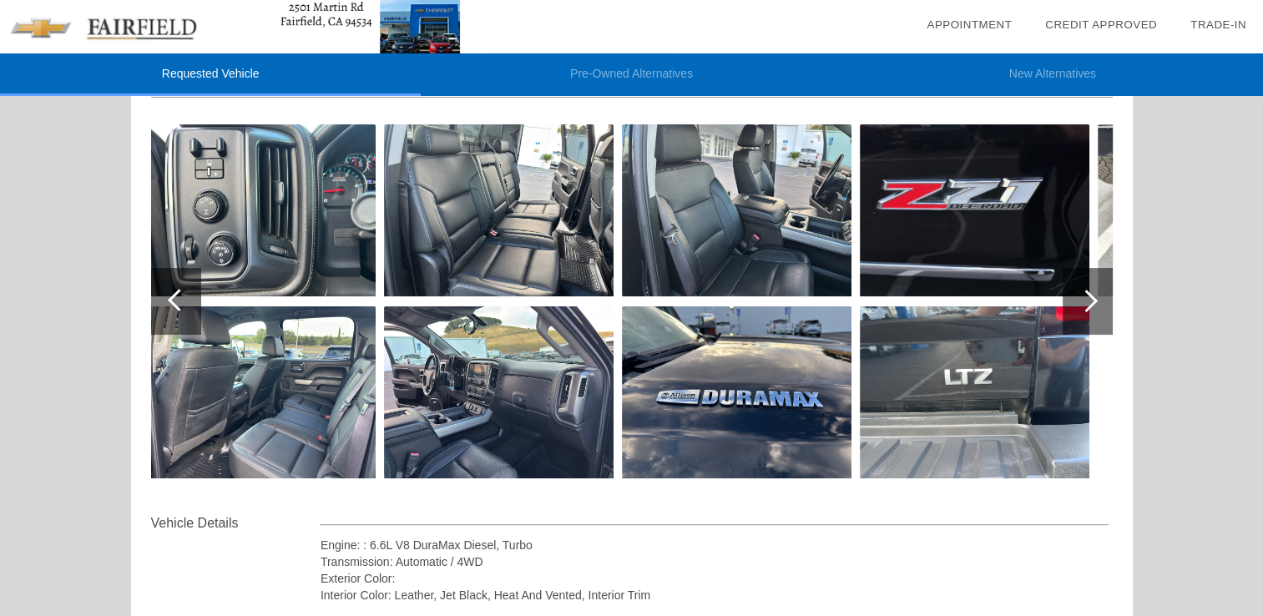
click at [1090, 302] on div at bounding box center [1086, 301] width 23 height 23
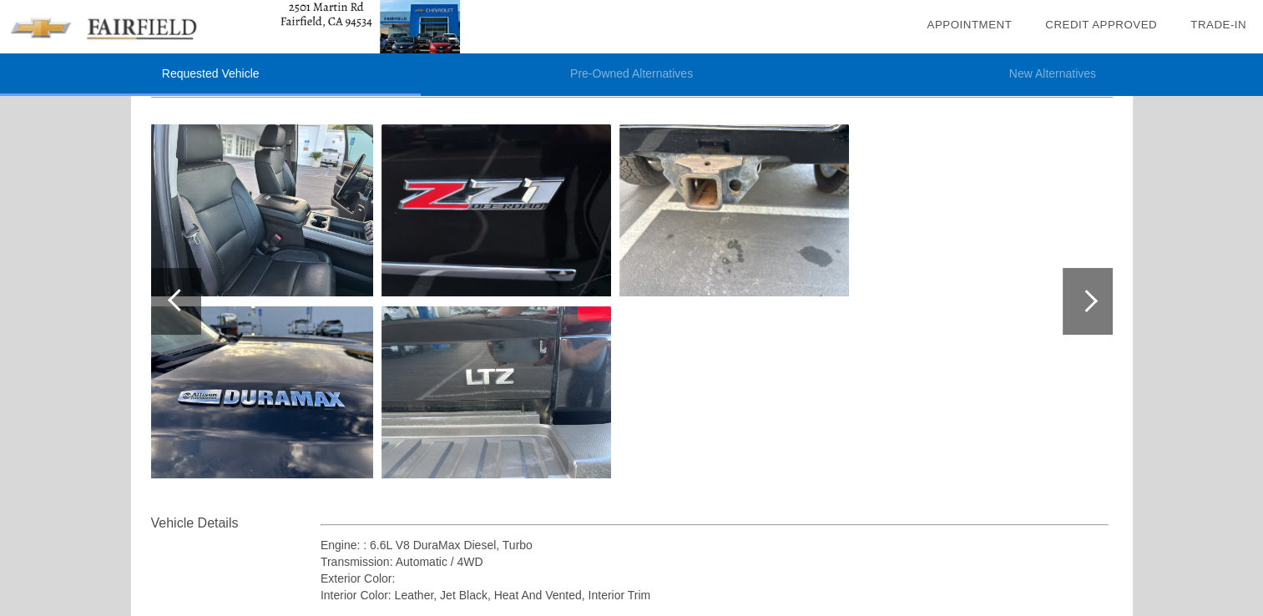
click at [1163, 175] on div "Requested Vehicle Pre-Owned Alternatives New Alternatives date_range Appointmen…" at bounding box center [631, 501] width 1263 height 1369
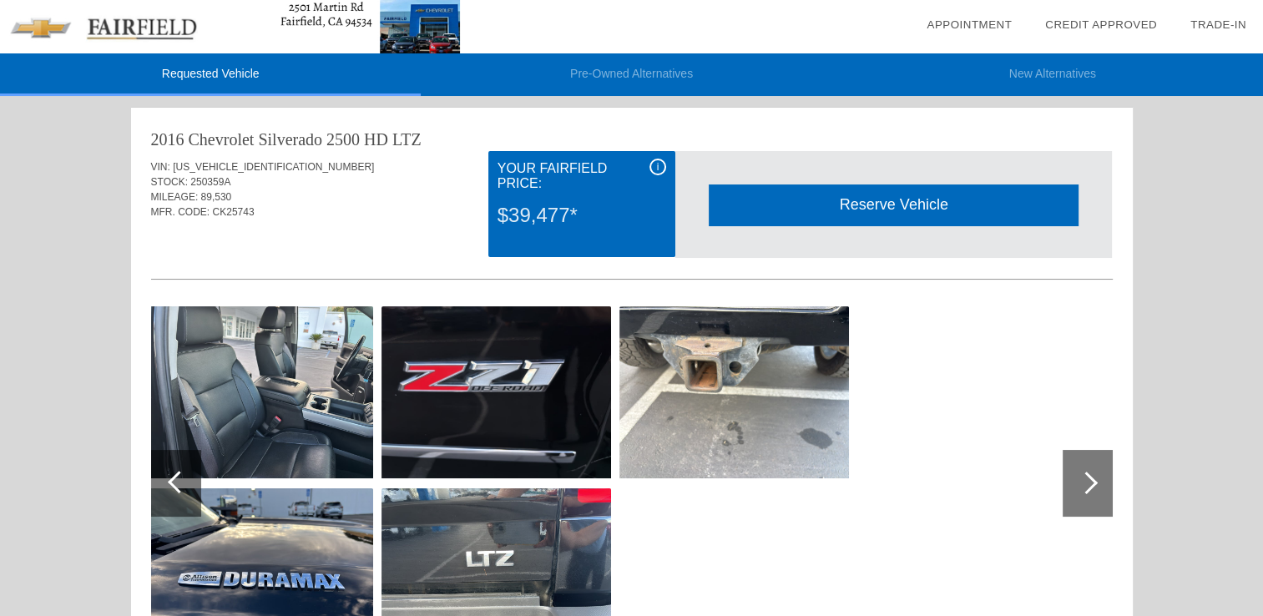
scroll to position [0, 0]
